Goal: Task Accomplishment & Management: Use online tool/utility

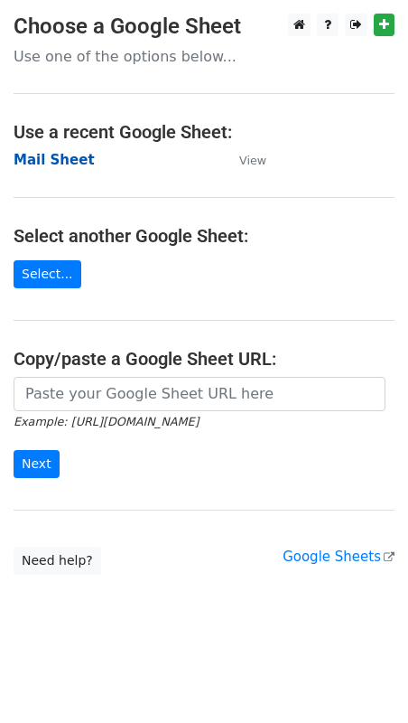
click at [62, 164] on strong "Mail Sheet" at bounding box center [54, 160] width 81 height 16
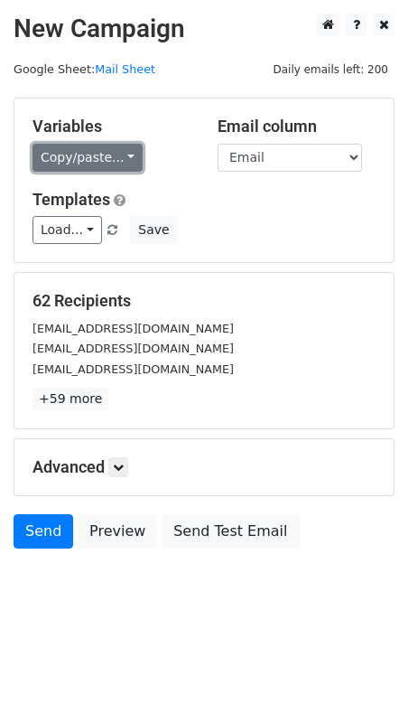
click at [105, 155] on link "Copy/paste..." at bounding box center [88, 158] width 110 height 28
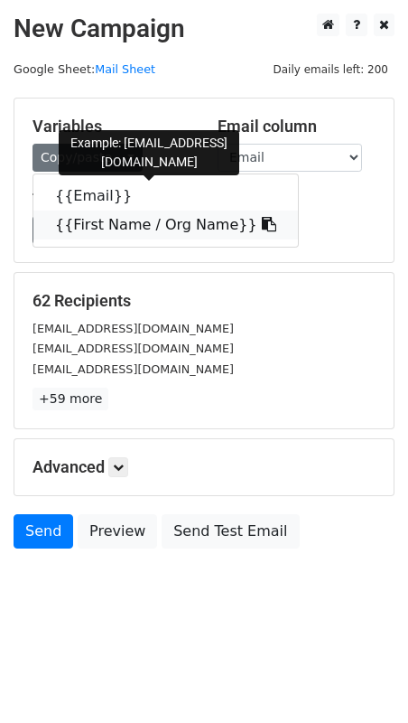
click at [84, 224] on link "{{First Name / Org Name}}" at bounding box center [165, 225] width 265 height 29
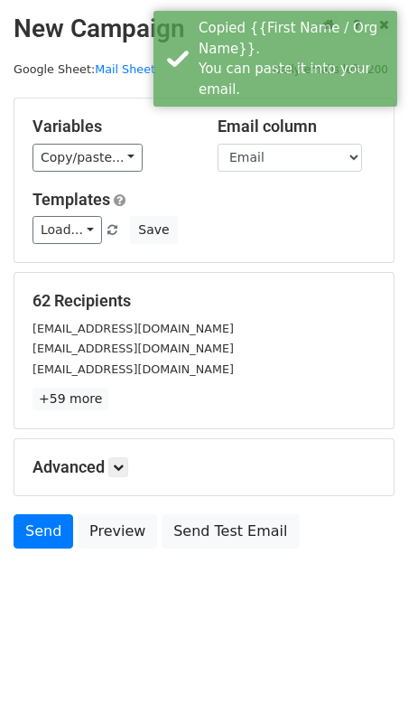
click at [261, 136] on div "Email column Email First Name / Org Name" at bounding box center [296, 144] width 185 height 55
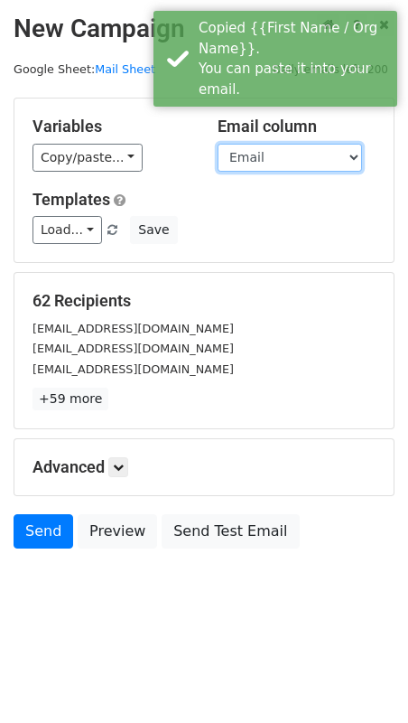
click at [261, 149] on select "Email First Name / Org Name" at bounding box center [290, 158] width 145 height 28
click at [218, 144] on select "Email First Name / Org Name" at bounding box center [290, 158] width 145 height 28
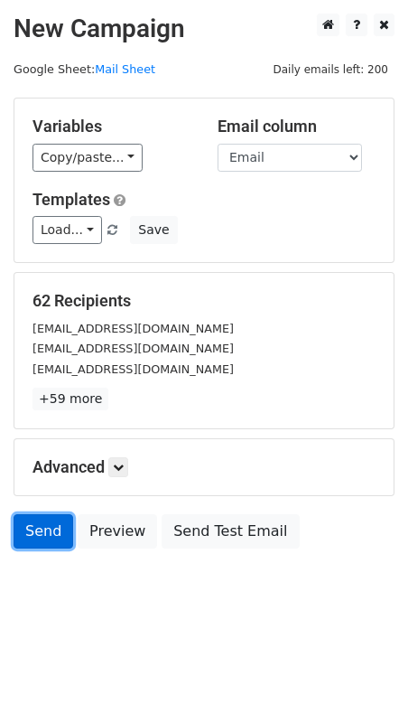
click at [42, 537] on link "Send" at bounding box center [44, 531] width 60 height 34
